Goal: Task Accomplishment & Management: Use online tool/utility

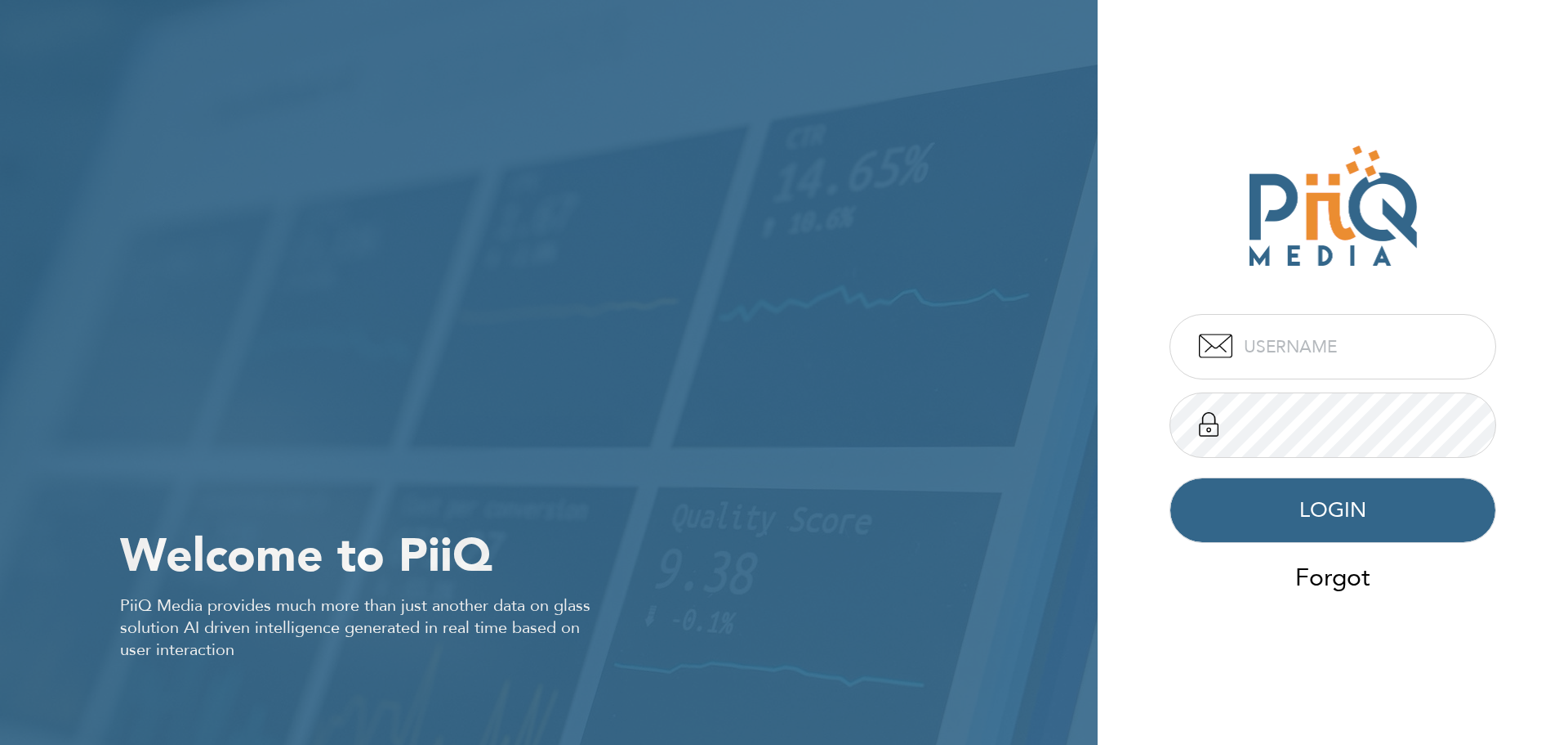
type input "admin"
click at [1326, 535] on button "LOGIN" at bounding box center [1332, 510] width 327 height 66
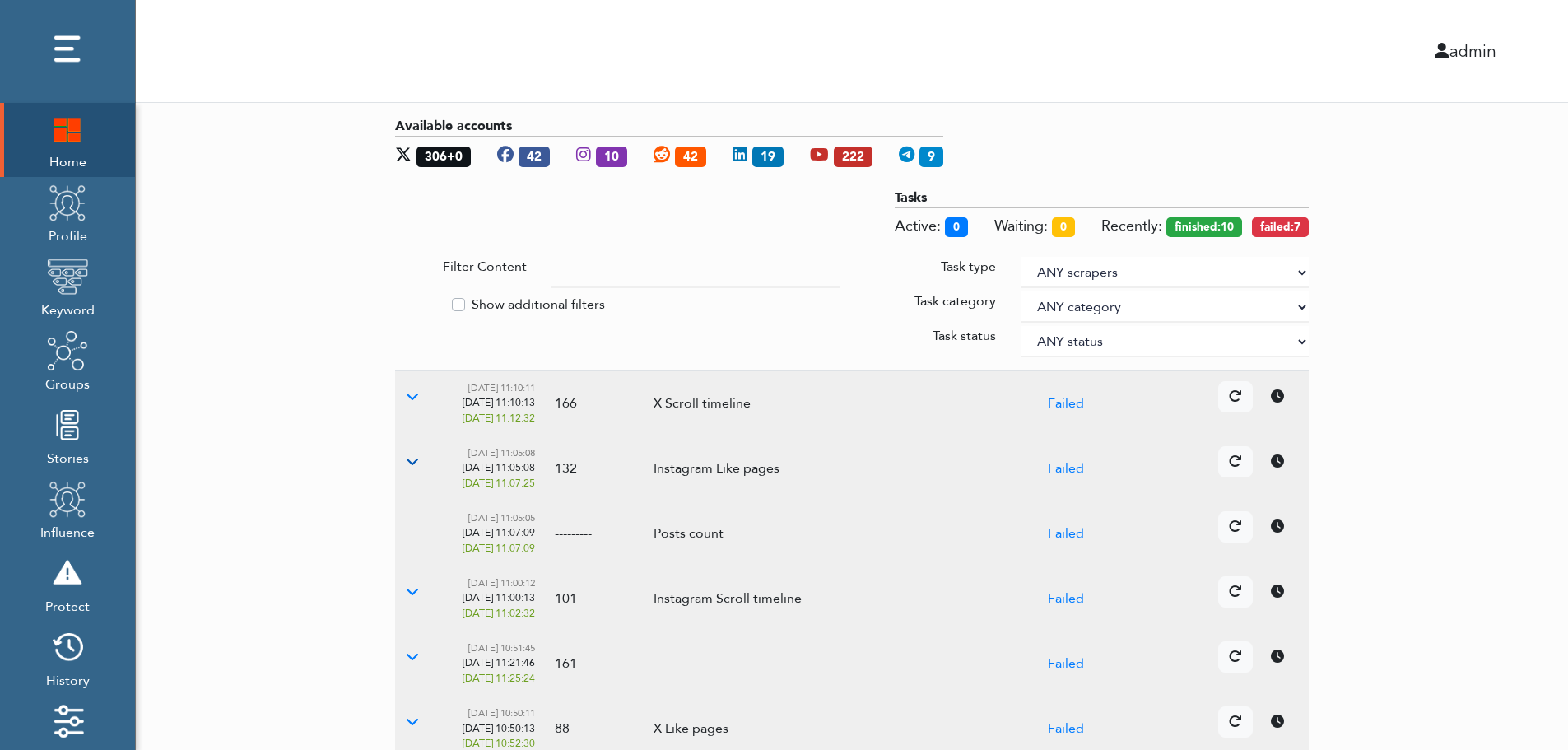
click at [420, 458] on button at bounding box center [412, 462] width 35 height 31
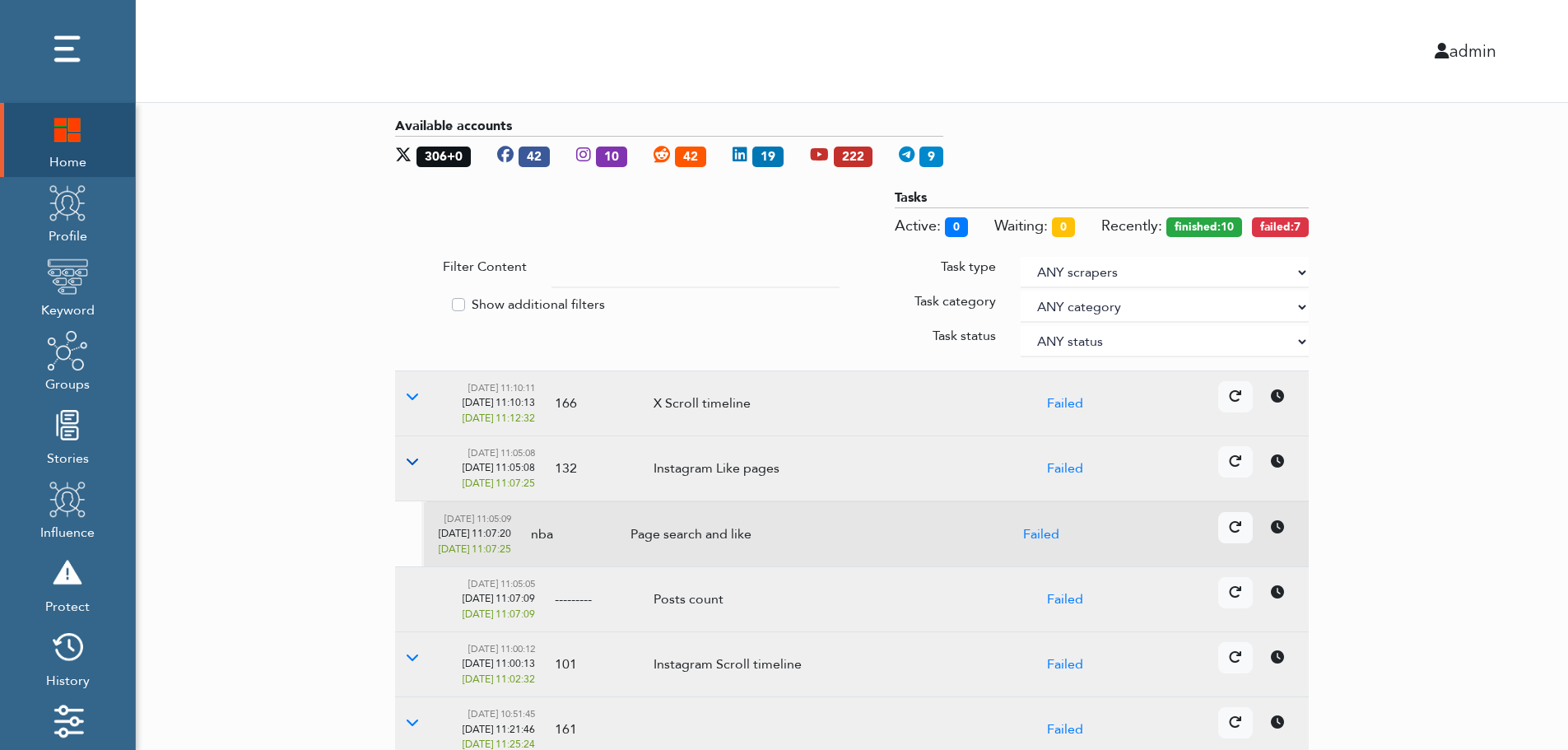
click at [412, 458] on icon at bounding box center [412, 461] width 14 height 14
